Goal: Information Seeking & Learning: Find specific fact

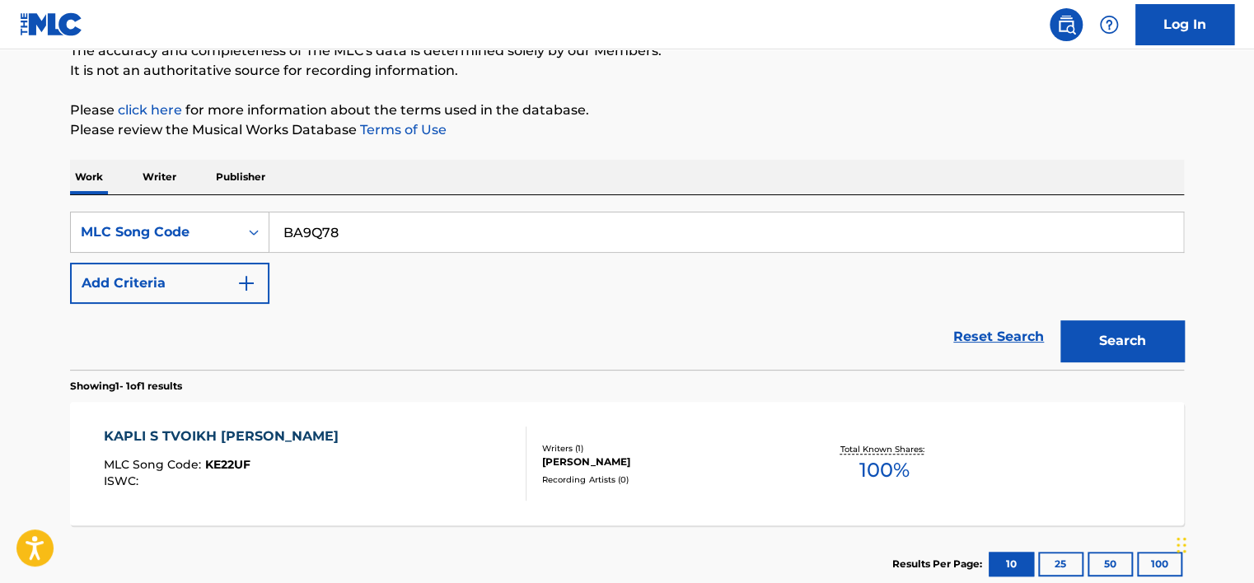
type input "BA9Q78"
click at [1079, 333] on button "Search" at bounding box center [1123, 341] width 124 height 41
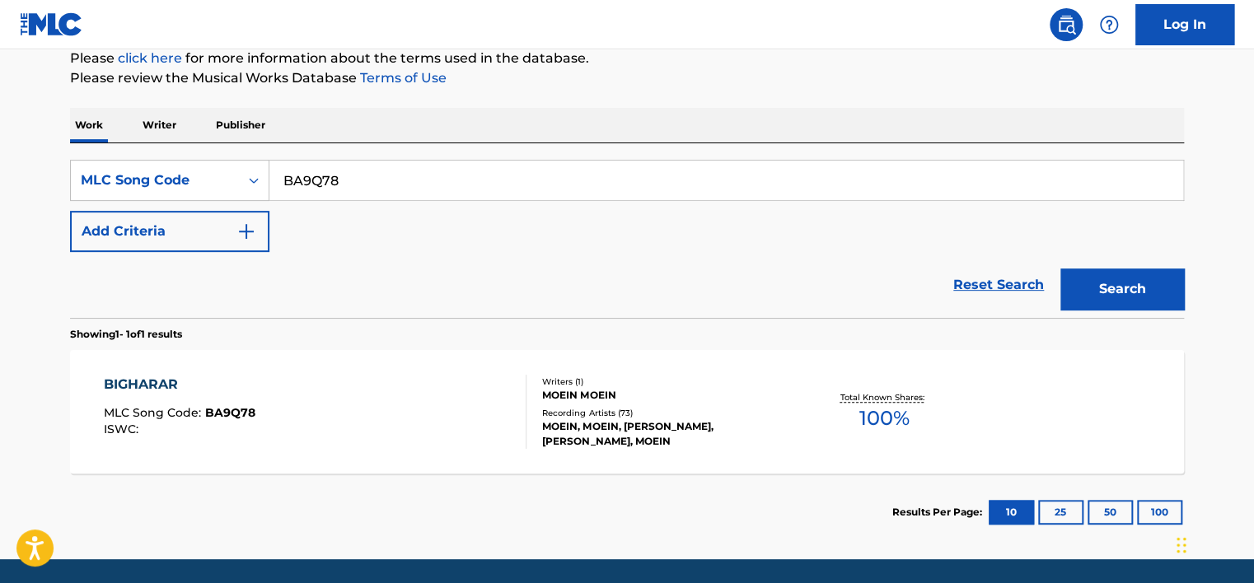
scroll to position [155, 0]
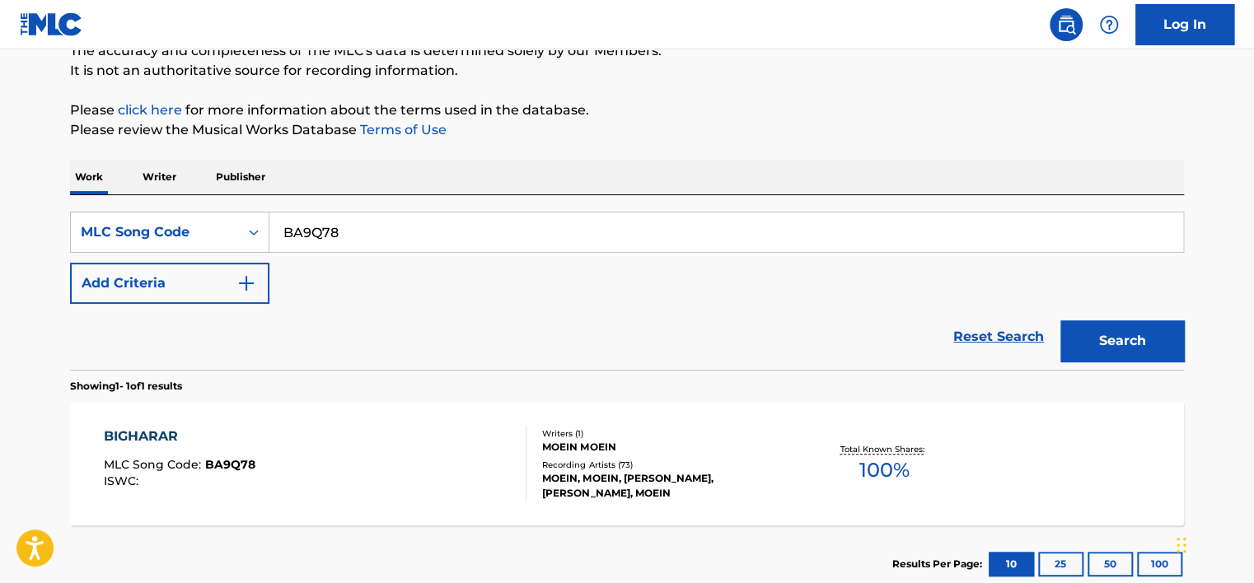
click at [442, 455] on div "BIGHARAR MLC Song Code : BA9Q78 ISWC :" at bounding box center [316, 464] width 424 height 74
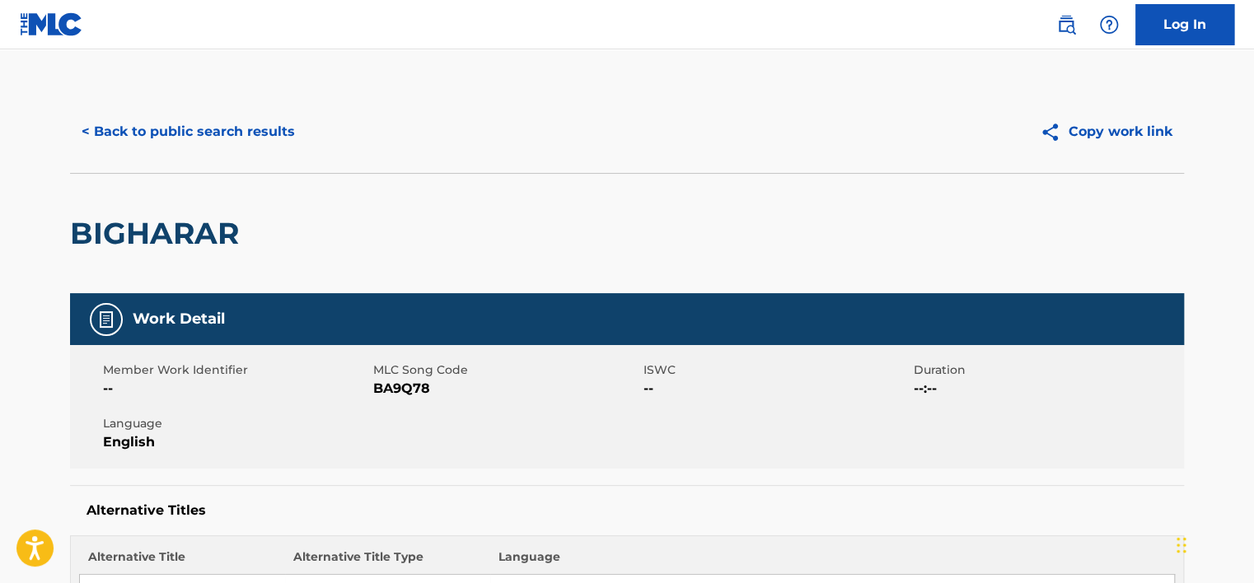
click at [192, 138] on button "< Back to public search results" at bounding box center [188, 131] width 237 height 41
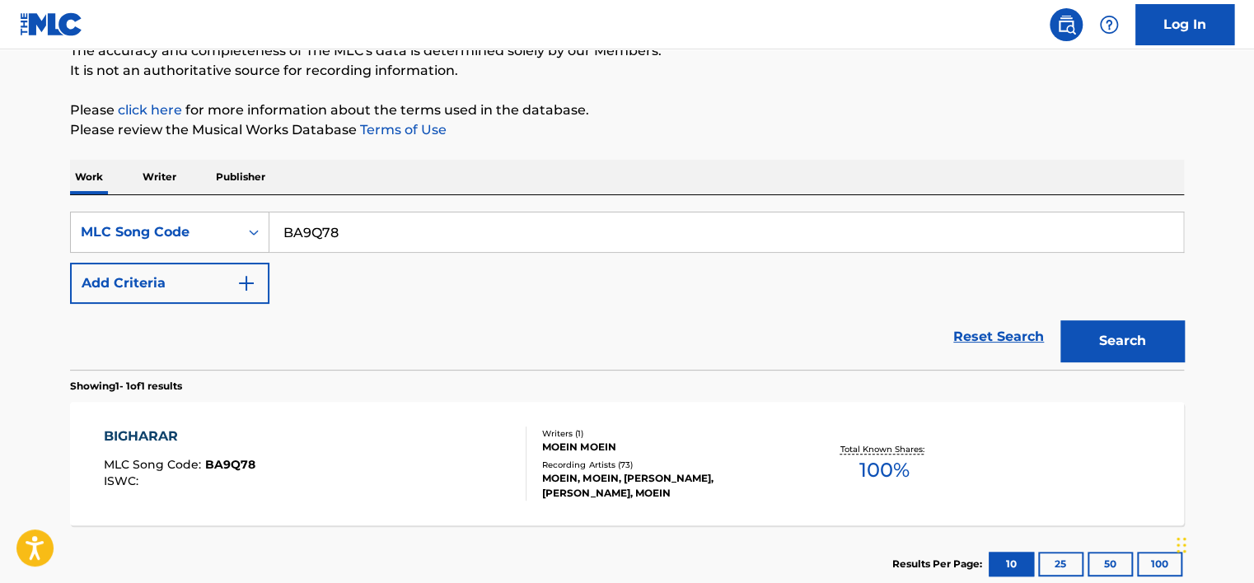
click at [327, 246] on input "BA9Q78" at bounding box center [726, 233] width 914 height 40
click at [328, 245] on input "BA9Q78" at bounding box center [726, 233] width 914 height 40
paste input "KE22UF"
type input "KE22UF"
click at [1094, 336] on button "Search" at bounding box center [1123, 341] width 124 height 41
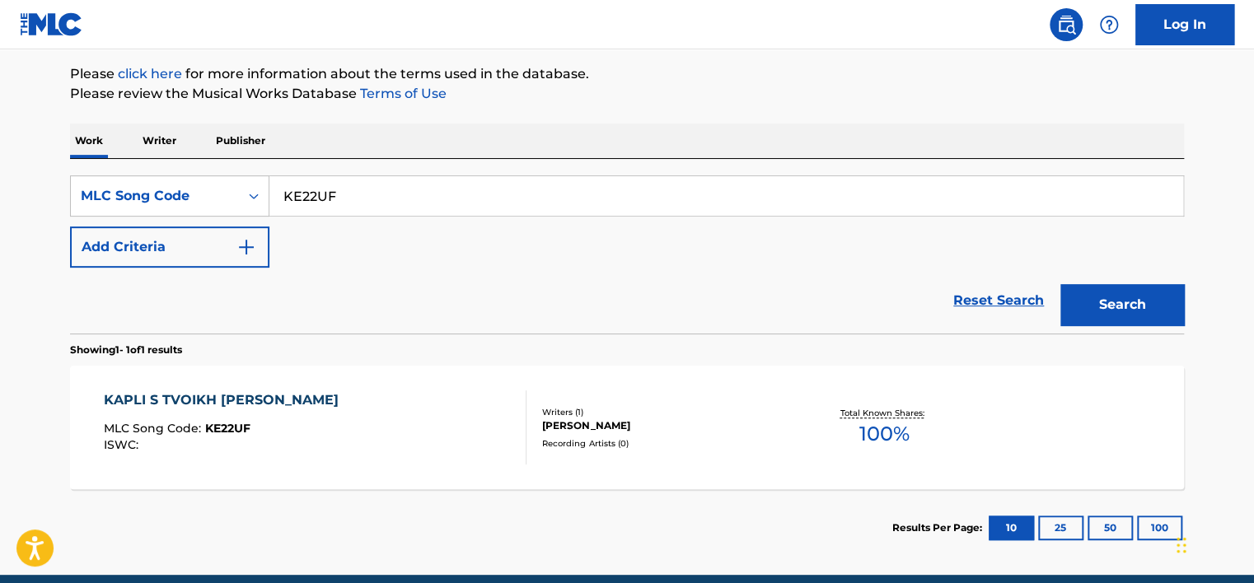
scroll to position [237, 0]
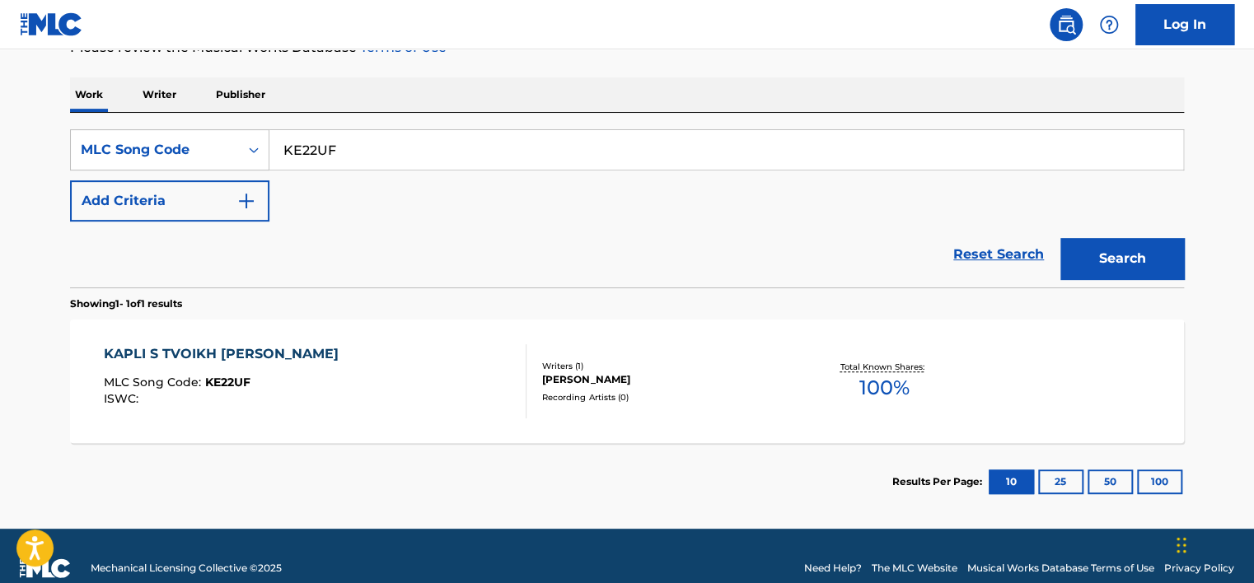
click at [416, 368] on div "KAPLI S TVOIKH [PERSON_NAME] MLC Song Code : KE22UF ISWC :" at bounding box center [316, 381] width 424 height 74
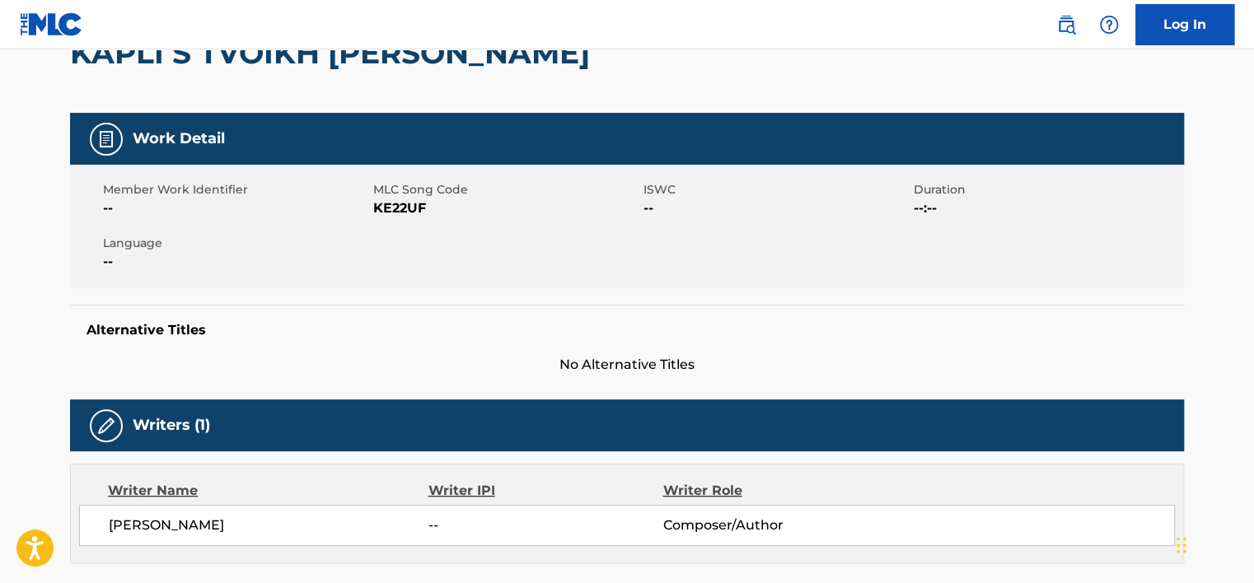
scroll to position [330, 0]
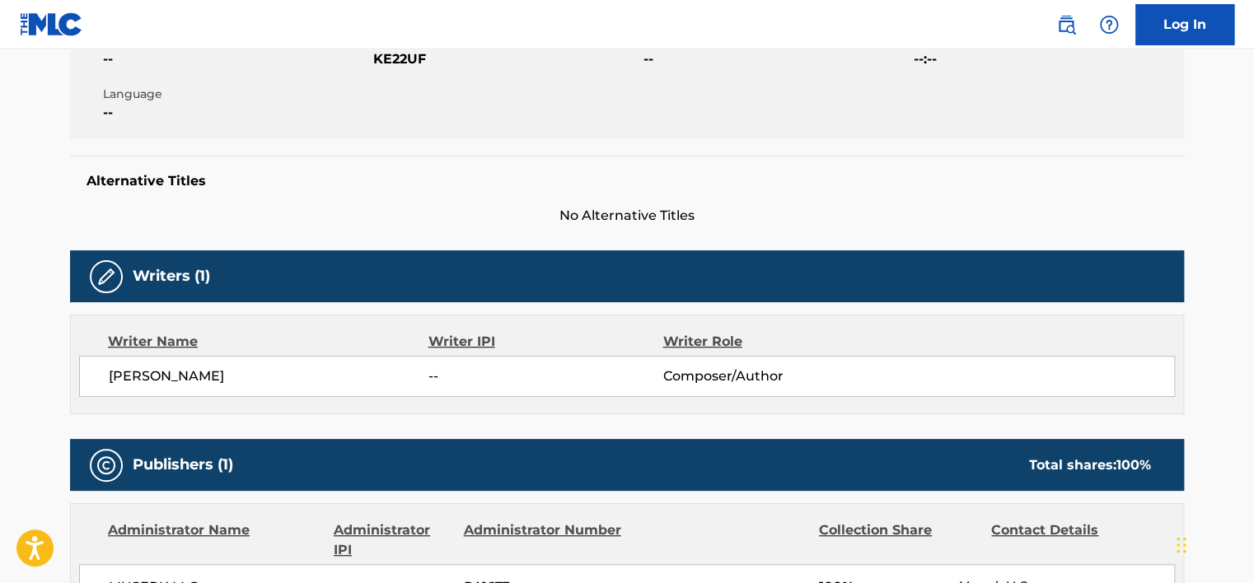
click at [316, 363] on div "[PERSON_NAME] -- Composer/Author" at bounding box center [627, 376] width 1096 height 41
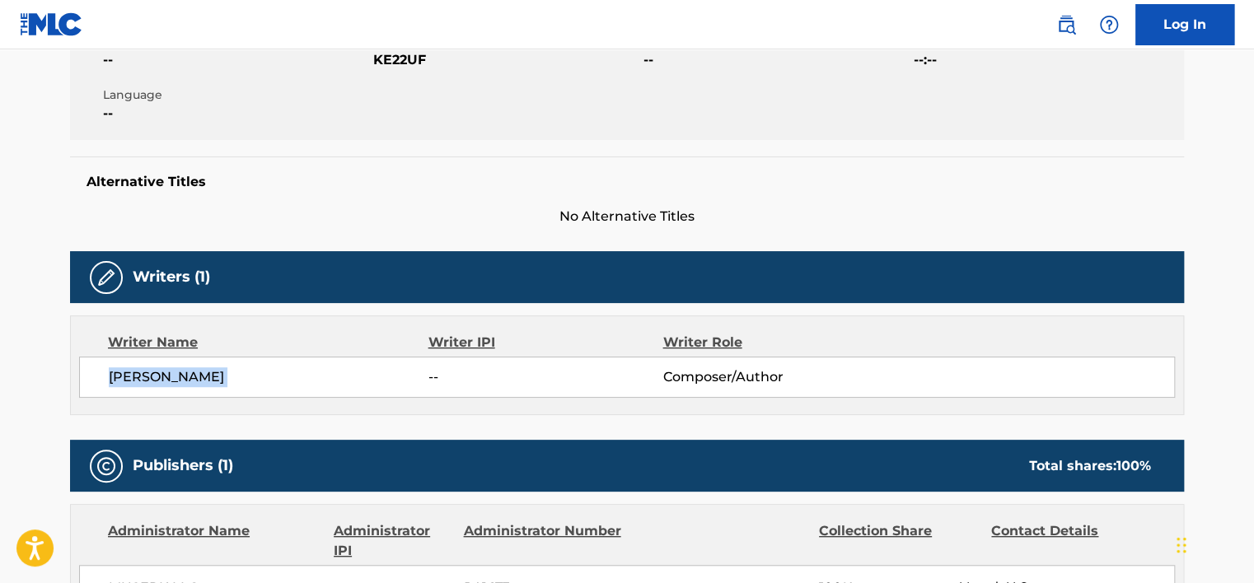
scroll to position [0, 0]
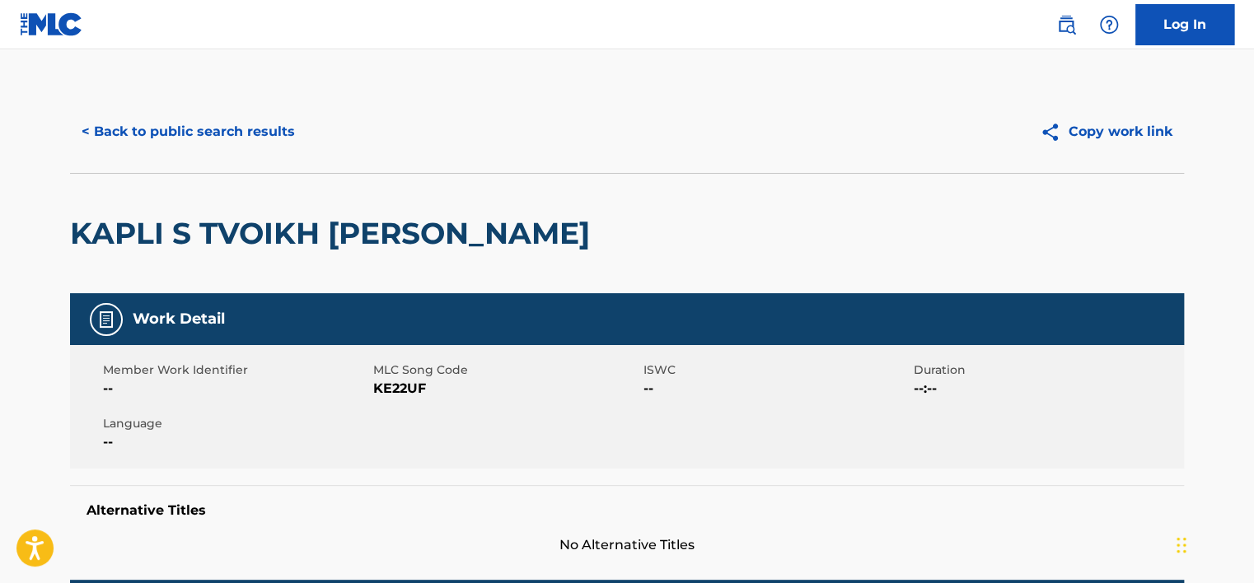
click at [209, 150] on button "< Back to public search results" at bounding box center [188, 131] width 237 height 41
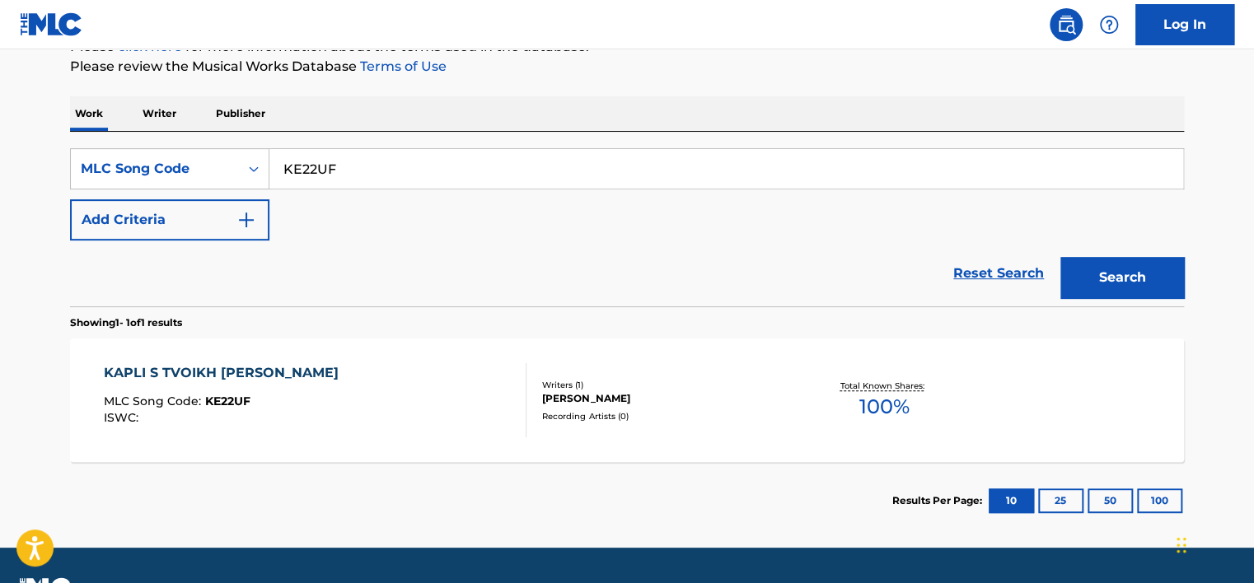
click at [305, 152] on input "KE22UF" at bounding box center [726, 169] width 914 height 40
click at [306, 152] on input "KE22UF" at bounding box center [726, 169] width 914 height 40
paste input "SA1GUA"
type input "SA1GUA"
click at [1134, 303] on div "Search" at bounding box center [1118, 274] width 132 height 66
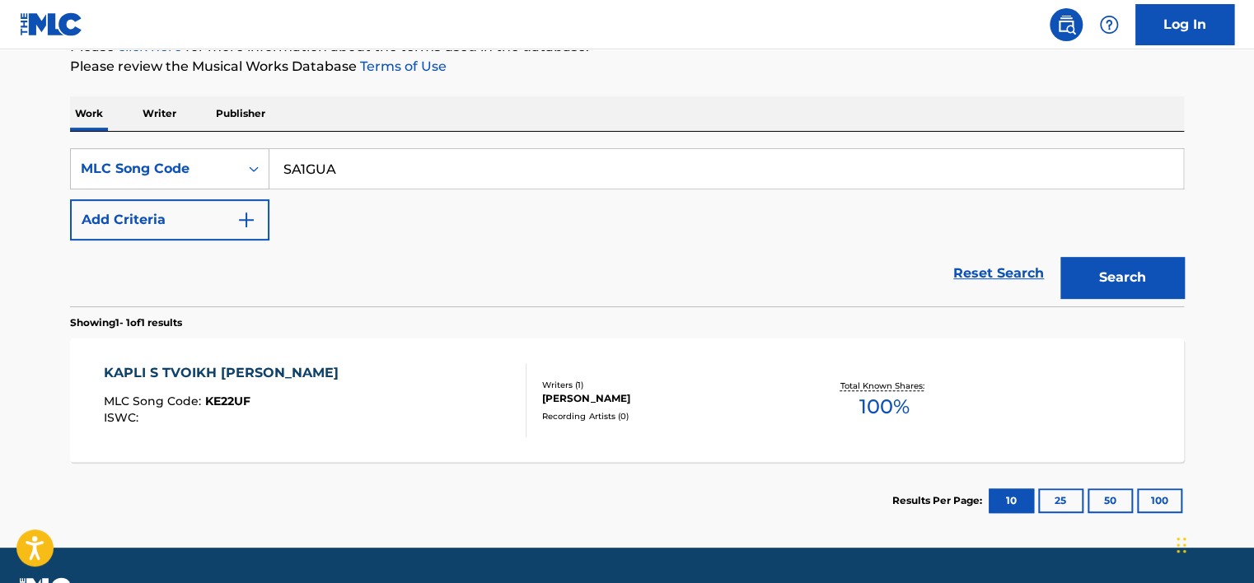
click at [1123, 288] on button "Search" at bounding box center [1123, 277] width 124 height 41
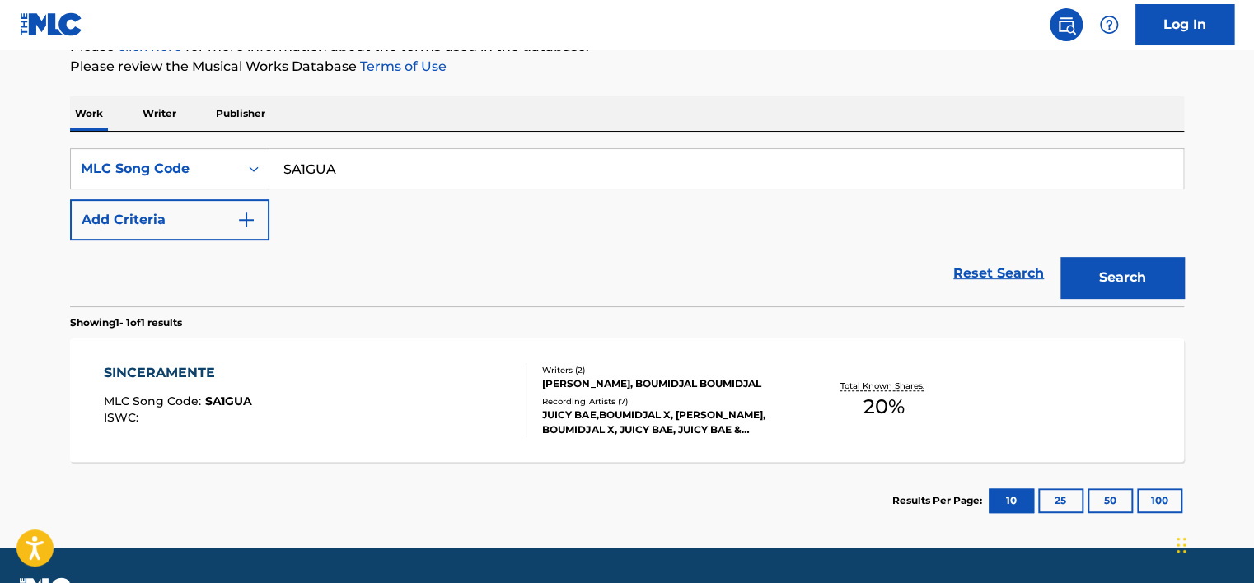
click at [405, 382] on div "SINCERAMENTE MLC Song Code : SA1GUA ISWC :" at bounding box center [316, 400] width 424 height 74
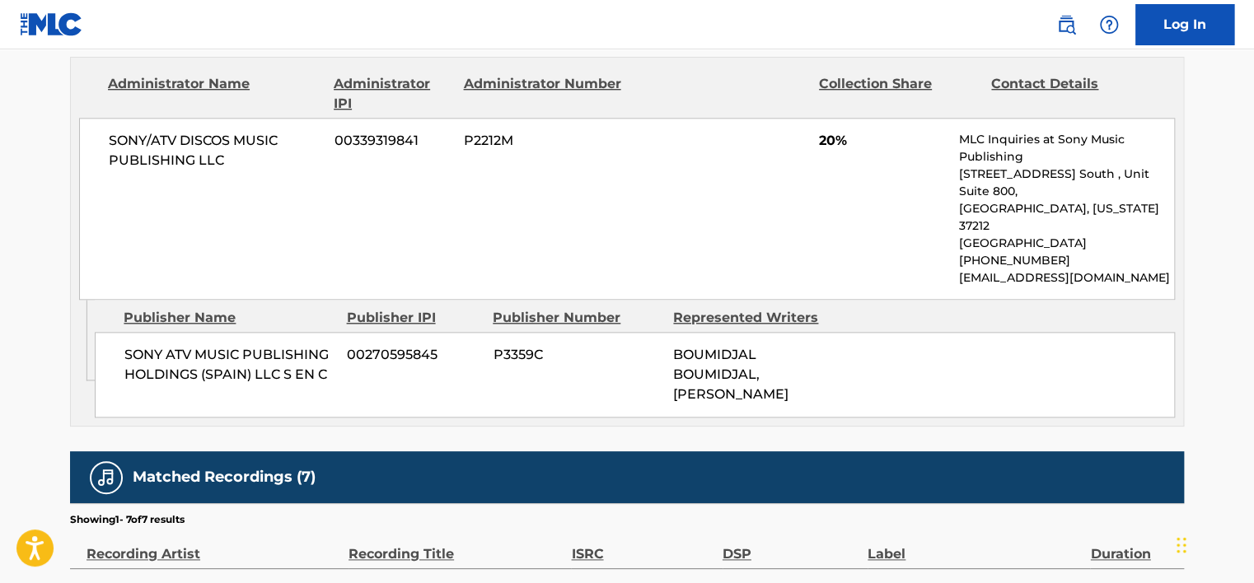
scroll to position [799, 0]
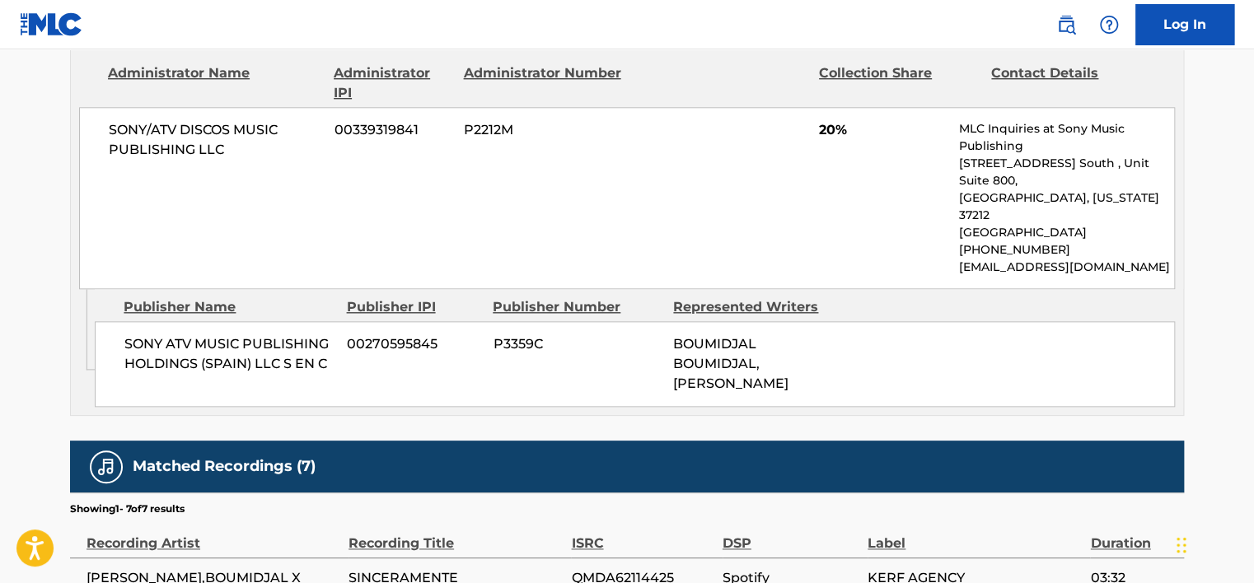
click at [709, 336] on span "BOUMIDJAL BOUMIDJAL, [PERSON_NAME]" at bounding box center [730, 363] width 115 height 55
copy span "BOUMIDJAL"
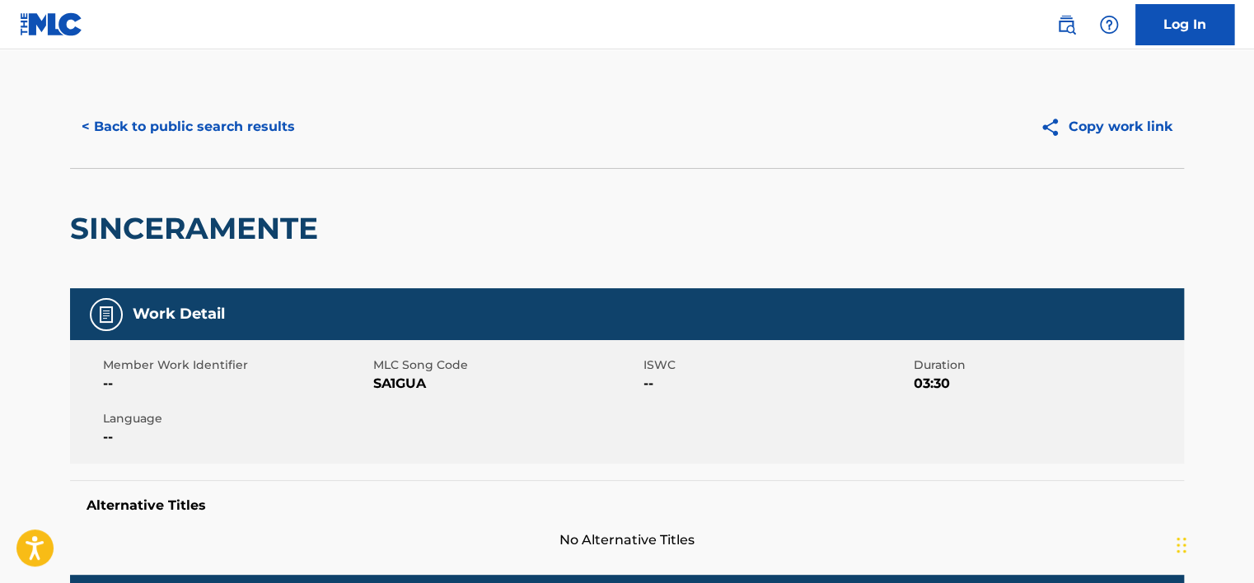
scroll to position [0, 0]
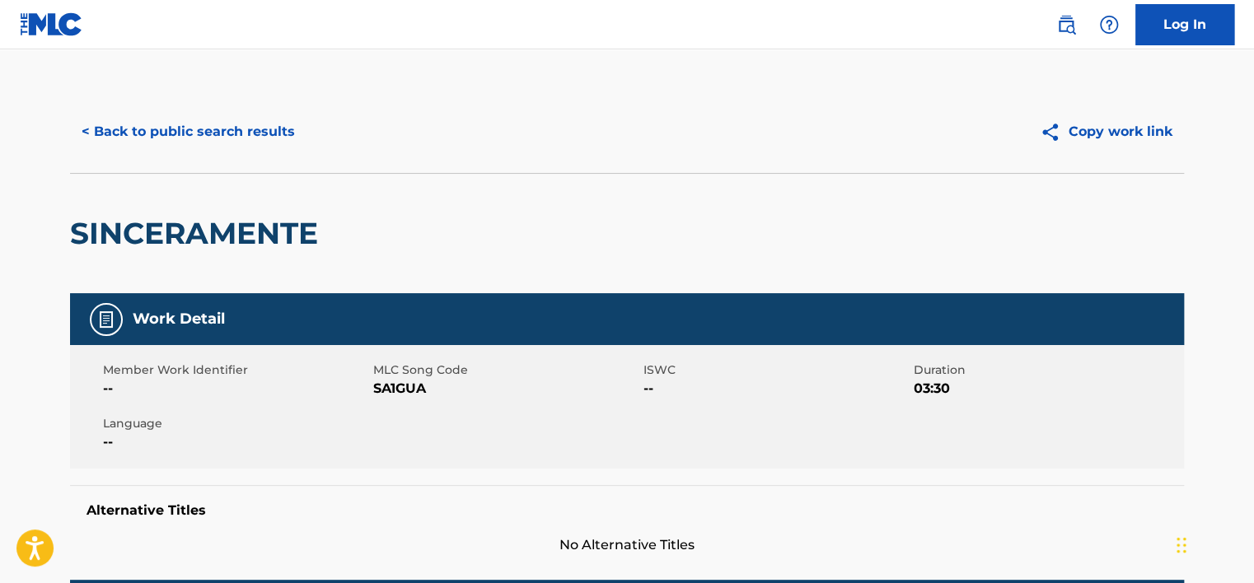
click at [203, 155] on div "< Back to public search results Copy work link" at bounding box center [627, 132] width 1114 height 82
click at [204, 138] on button "< Back to public search results" at bounding box center [188, 131] width 237 height 41
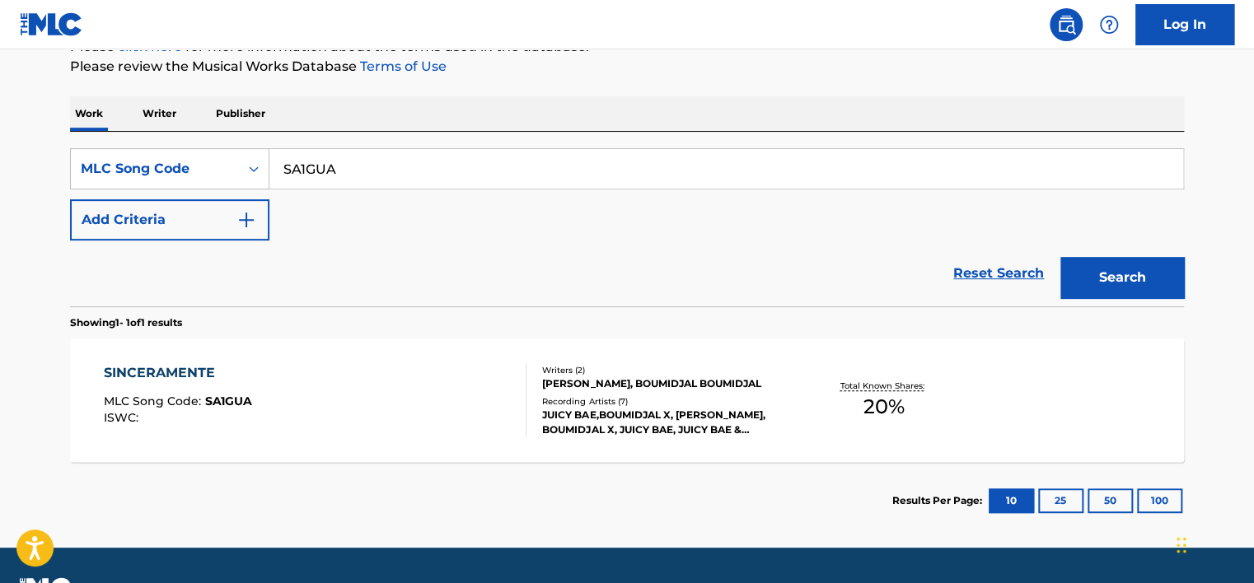
click at [358, 180] on input "SA1GUA" at bounding box center [726, 169] width 914 height 40
paste input "C697X"
type input "SC697X"
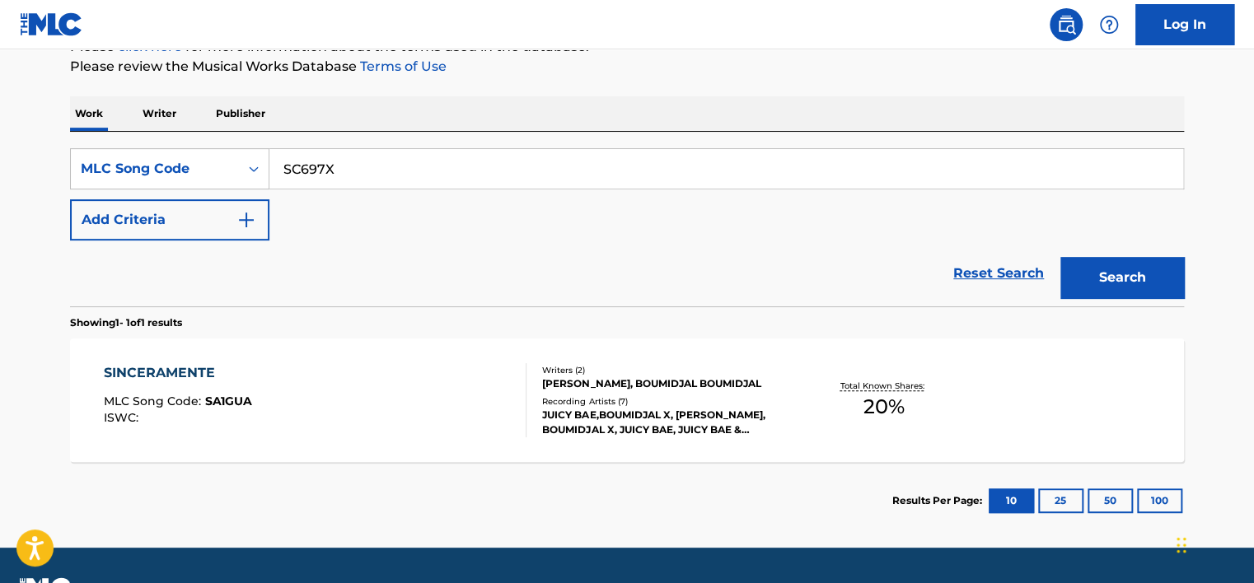
click at [1085, 287] on button "Search" at bounding box center [1123, 277] width 124 height 41
click at [419, 376] on div "SO MEAN MLC Song Code : SC697X ISWC :" at bounding box center [316, 400] width 424 height 74
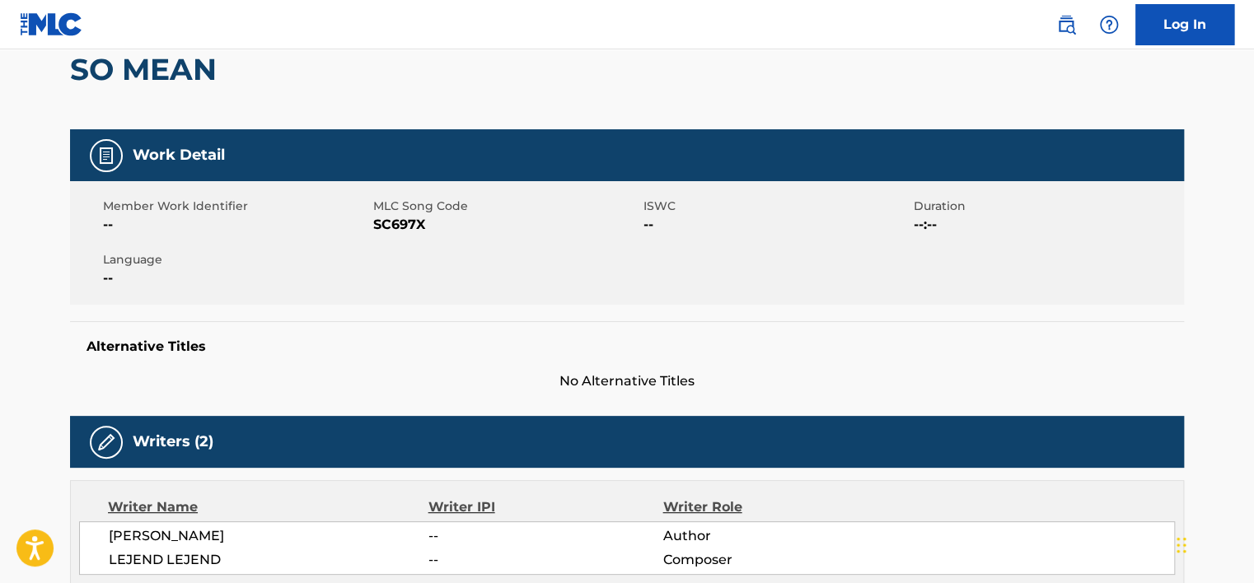
scroll to position [165, 0]
